Goal: Information Seeking & Learning: Find specific fact

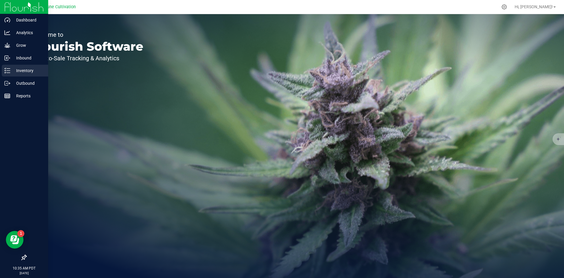
click at [12, 69] on p "Inventory" at bounding box center [27, 70] width 35 height 7
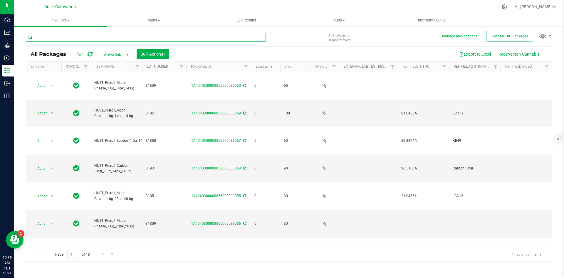
click at [185, 39] on input "text" at bounding box center [146, 37] width 240 height 9
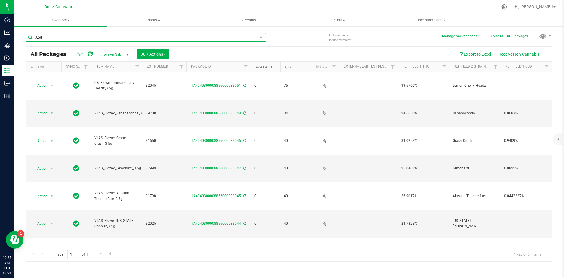
type input "3.5g"
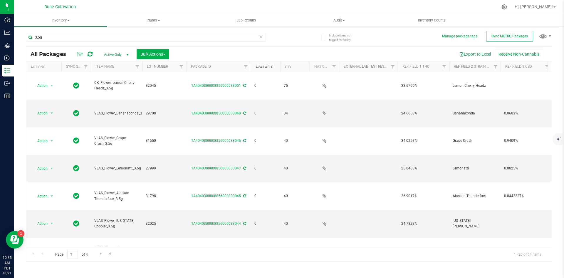
click at [256, 67] on link "Available" at bounding box center [265, 67] width 18 height 4
click at [260, 66] on link "Available" at bounding box center [268, 67] width 24 height 4
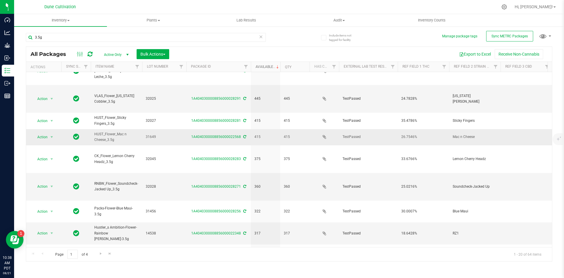
scroll to position [155, 0]
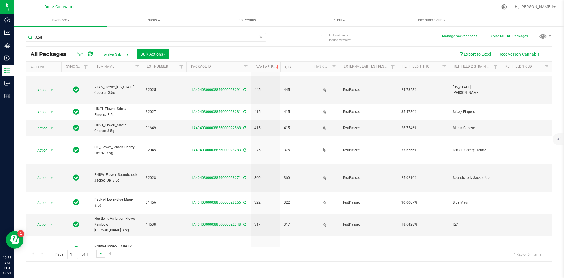
click at [101, 252] on span "Go to the next page" at bounding box center [100, 253] width 5 height 5
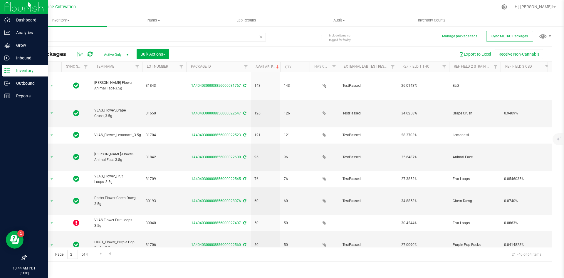
click at [11, 76] on div "Inventory" at bounding box center [25, 71] width 46 height 12
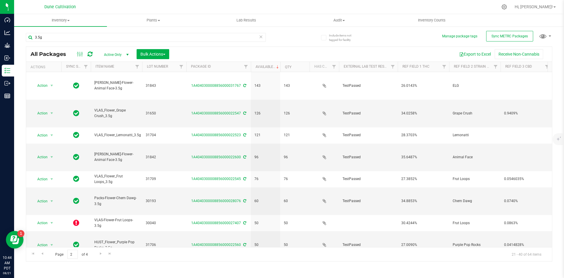
click at [261, 39] on icon at bounding box center [261, 36] width 4 height 7
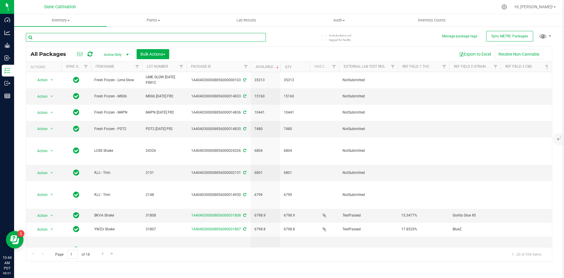
click at [212, 38] on input "text" at bounding box center [146, 37] width 240 height 9
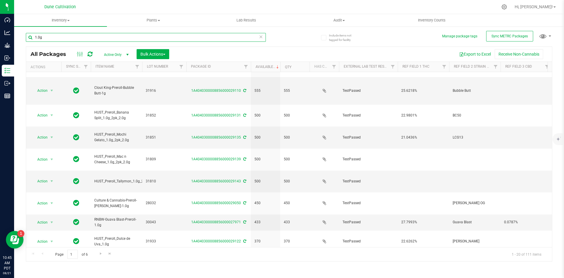
scroll to position [155, 0]
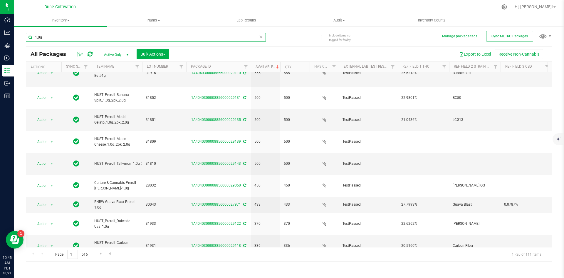
type input "1.0g"
click at [263, 33] on input "1.0g" at bounding box center [146, 37] width 240 height 9
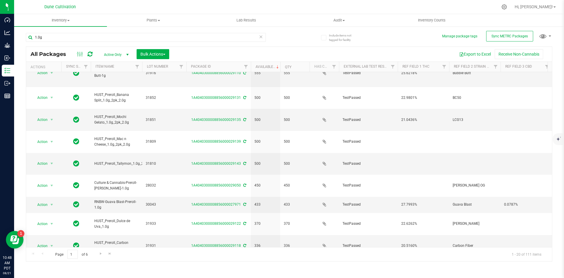
click at [262, 35] on icon at bounding box center [261, 36] width 4 height 7
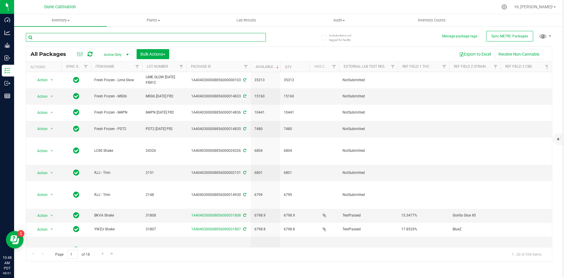
click at [235, 41] on input "text" at bounding box center [146, 37] width 240 height 9
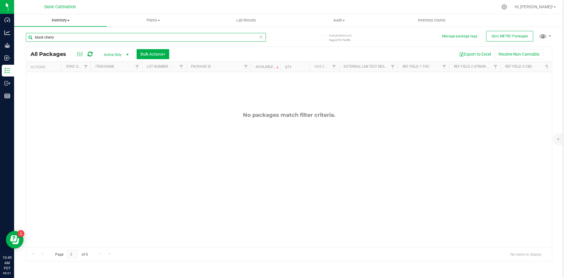
drag, startPoint x: 174, startPoint y: 36, endPoint x: 16, endPoint y: 25, distance: 158.2
click at [16, 25] on inventory "Inventory All packages All inventory Waste log Create inventory Plants All plan…" at bounding box center [289, 109] width 550 height 191
type input "32022"
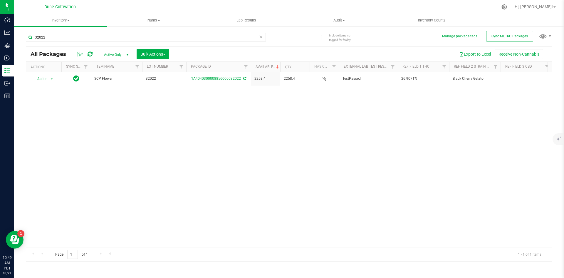
click at [261, 38] on icon at bounding box center [261, 36] width 4 height 7
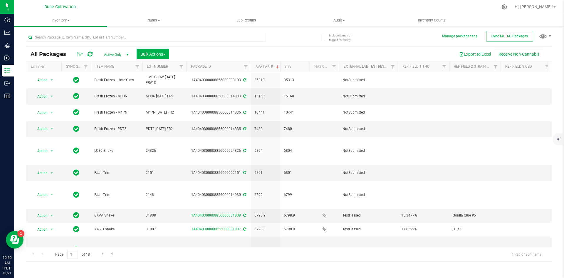
click at [467, 57] on button "Export to Excel" at bounding box center [475, 54] width 39 height 10
click at [120, 37] on input "text" at bounding box center [146, 37] width 240 height 9
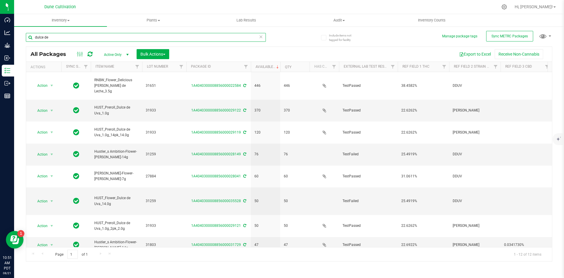
drag, startPoint x: 56, startPoint y: 36, endPoint x: 19, endPoint y: 31, distance: 38.0
click at [19, 31] on div "Include items not tagged for facility Manage package tags Sync METRC Packages d…" at bounding box center [289, 115] width 550 height 179
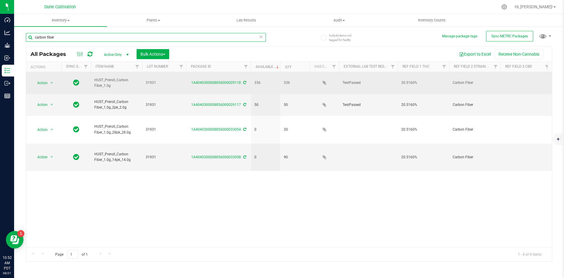
type input "carbon fiber"
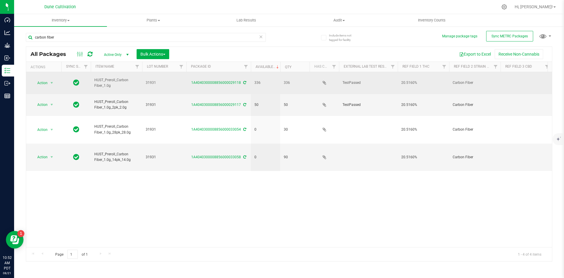
click at [166, 85] on td "31931" at bounding box center [164, 83] width 44 height 22
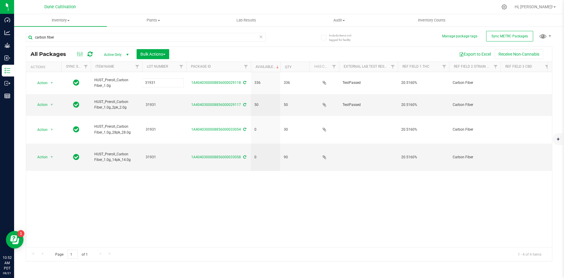
click at [133, 184] on div "Action Action Adjust qty Create package Edit attributes Global inventory Locate…" at bounding box center [289, 159] width 526 height 175
